Goal: Task Accomplishment & Management: Manage account settings

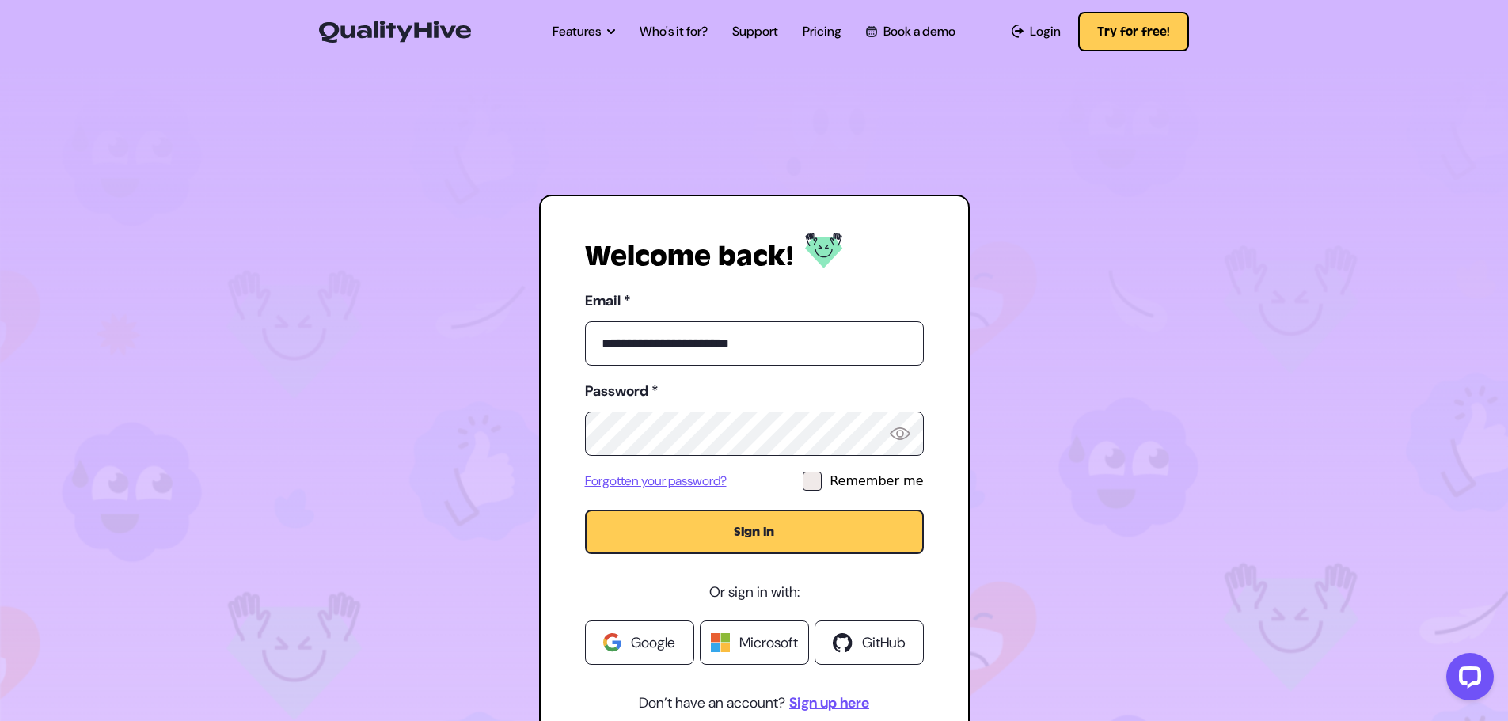
click at [854, 520] on button "Sign in" at bounding box center [754, 532] width 339 height 44
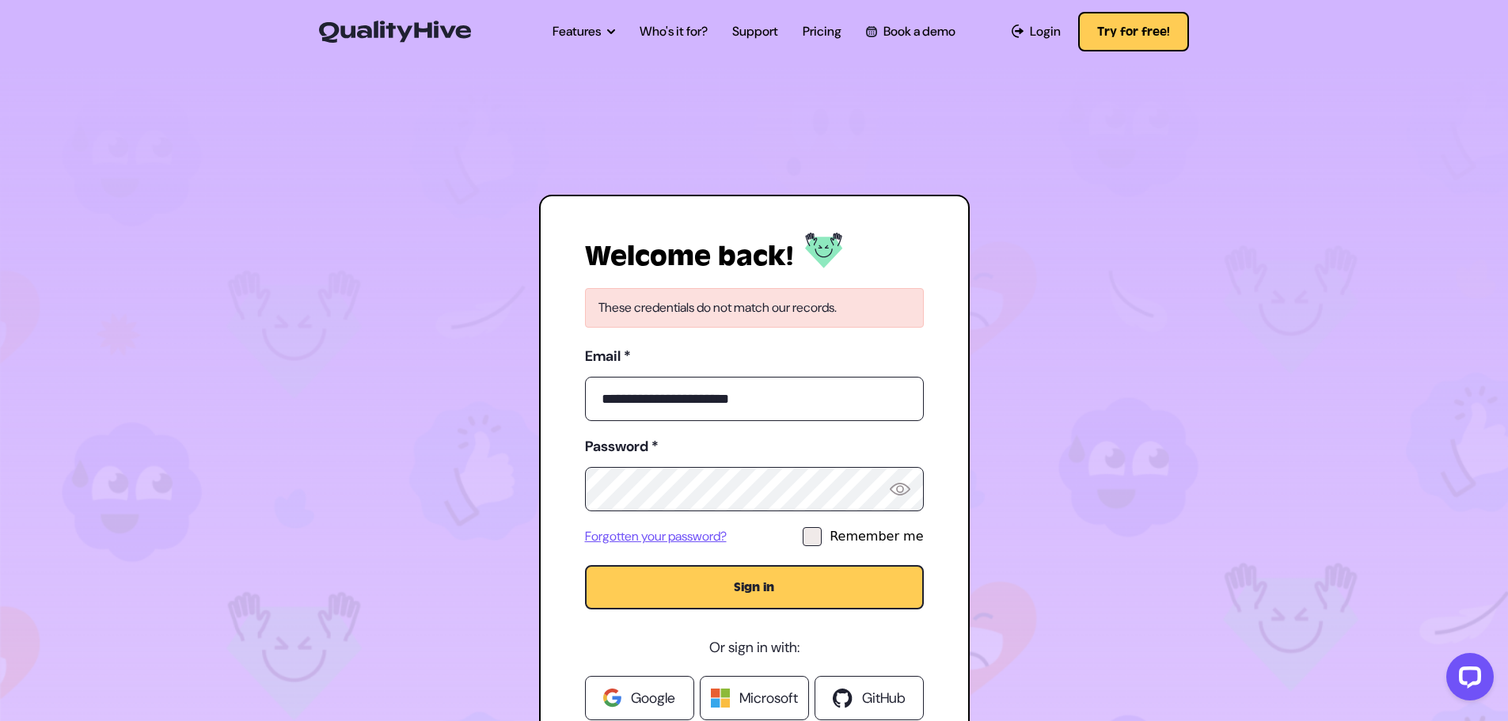
click at [772, 596] on button "Sign in" at bounding box center [754, 587] width 339 height 44
